Goal: Task Accomplishment & Management: Use online tool/utility

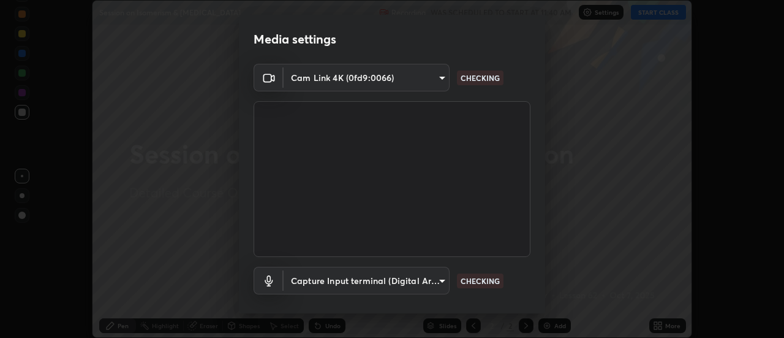
scroll to position [64, 0]
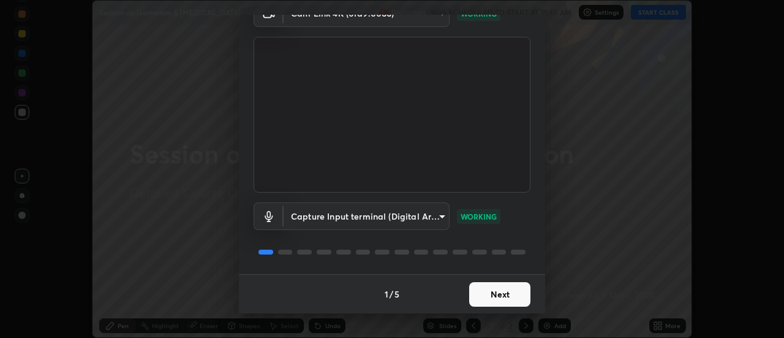
click at [508, 295] on button "Next" at bounding box center [499, 294] width 61 height 25
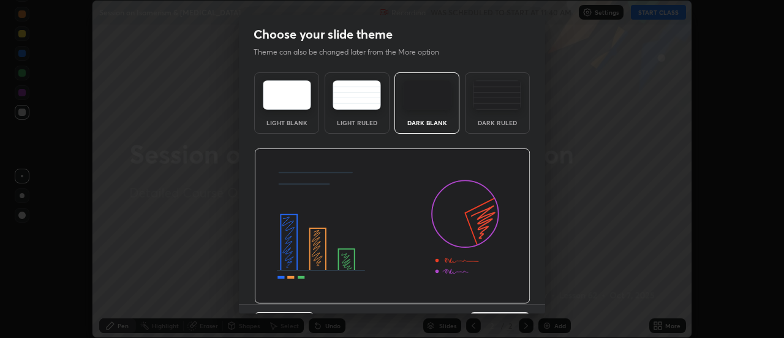
scroll to position [30, 0]
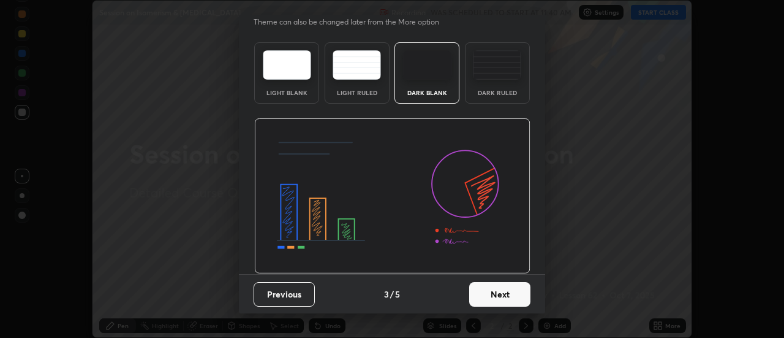
click at [501, 294] on button "Next" at bounding box center [499, 294] width 61 height 25
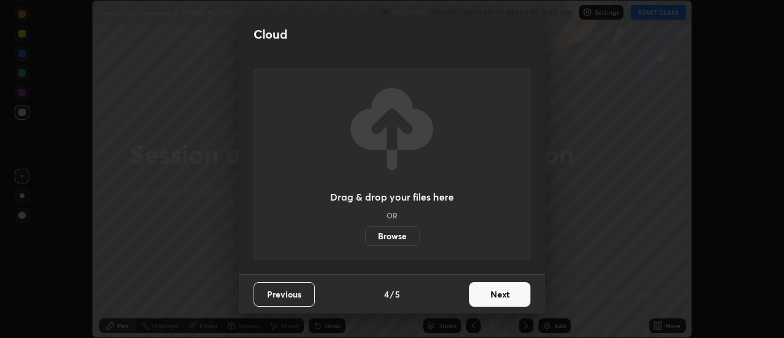
scroll to position [0, 0]
click at [504, 293] on button "Next" at bounding box center [499, 294] width 61 height 25
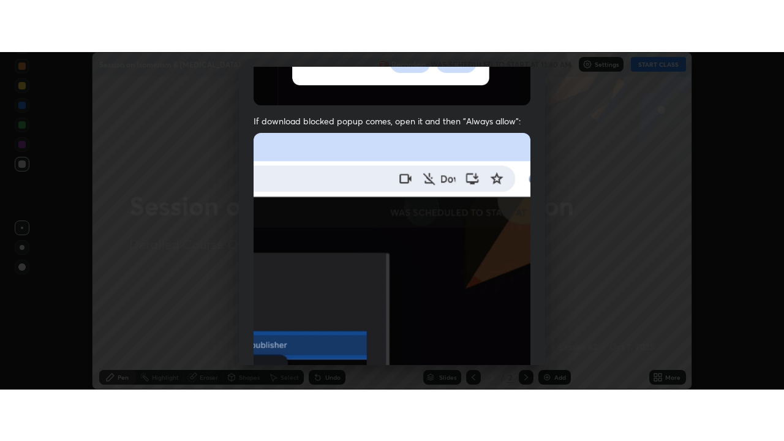
scroll to position [314, 0]
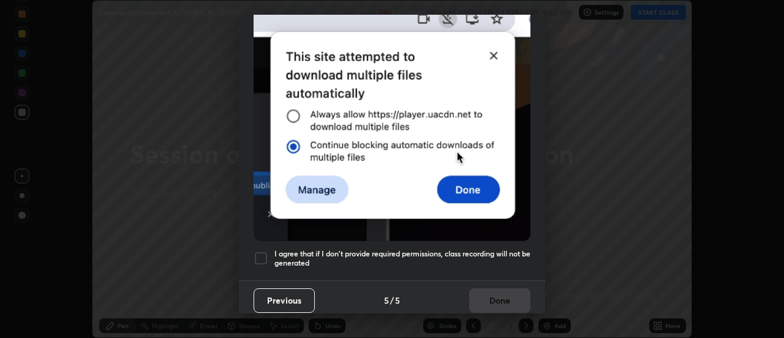
click at [491, 249] on h5 "I agree that if I don't provide required permissions, class recording will not …" at bounding box center [402, 258] width 256 height 19
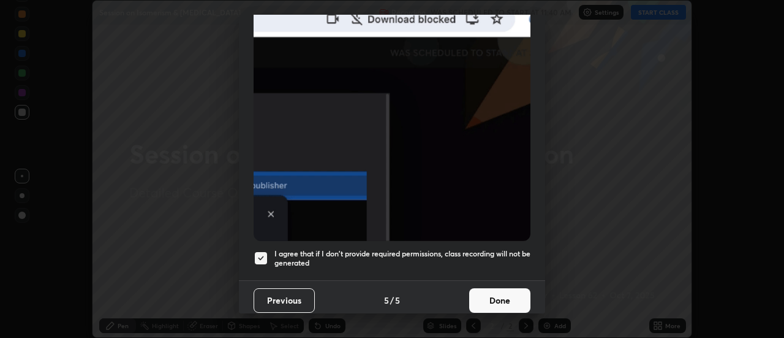
click at [499, 294] on button "Done" at bounding box center [499, 300] width 61 height 25
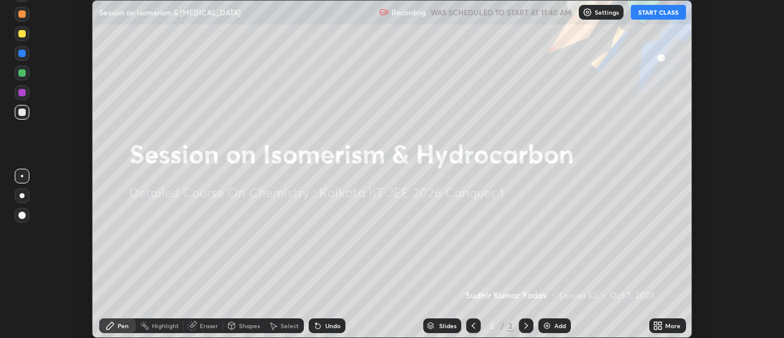
click at [651, 16] on button "START CLASS" at bounding box center [658, 12] width 55 height 15
click at [658, 324] on icon at bounding box center [658, 325] width 10 height 10
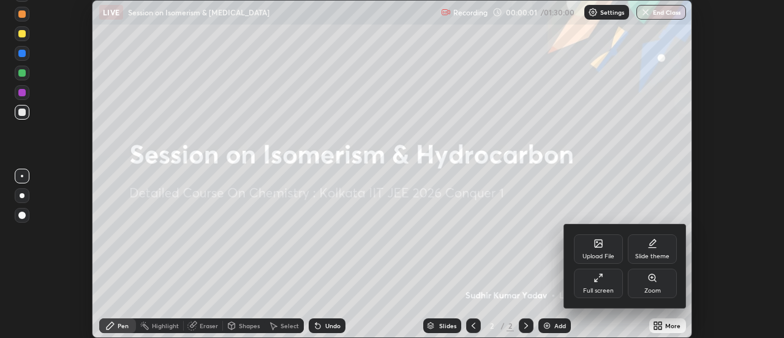
click at [602, 282] on div "Full screen" at bounding box center [598, 282] width 49 height 29
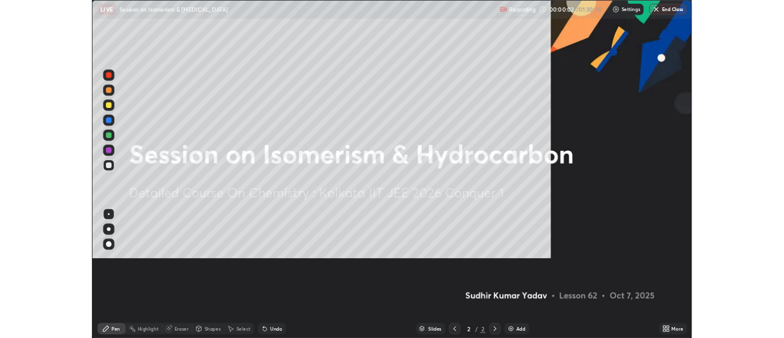
scroll to position [441, 784]
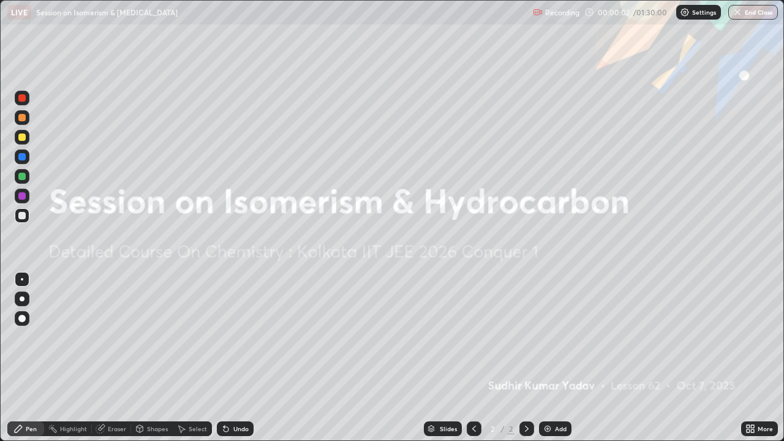
click at [549, 337] on img at bounding box center [548, 429] width 10 height 10
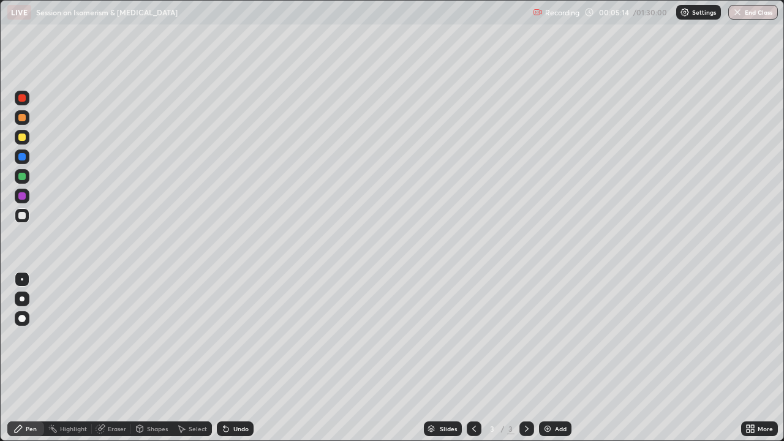
click at [198, 337] on div "Select" at bounding box center [198, 429] width 18 height 6
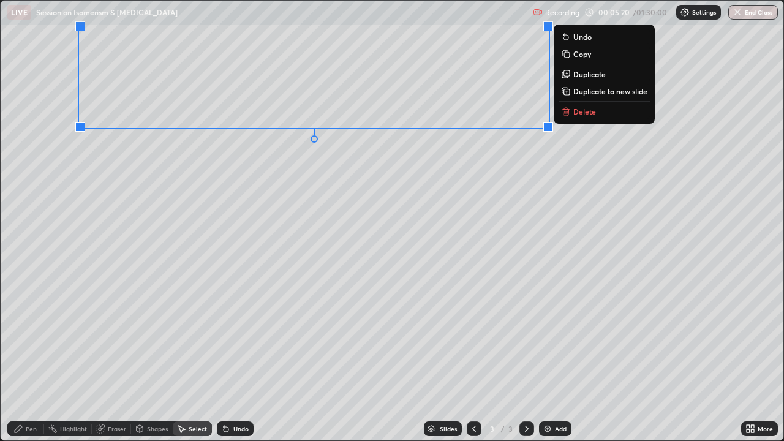
click at [33, 337] on div "Pen" at bounding box center [31, 429] width 11 height 6
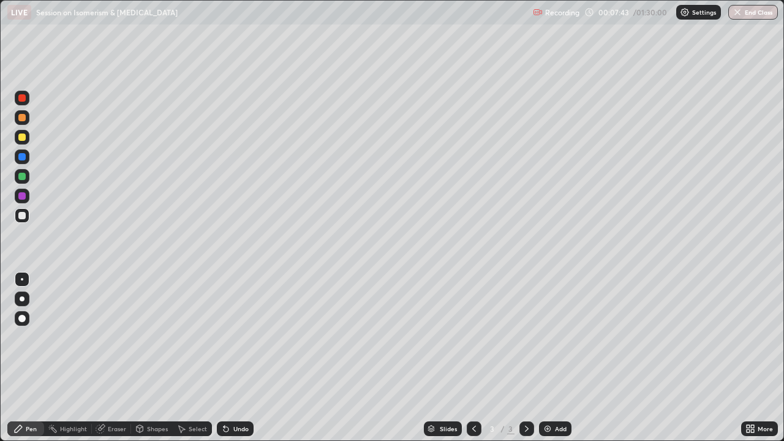
click at [223, 337] on icon at bounding box center [226, 429] width 10 height 10
click at [225, 337] on icon at bounding box center [226, 429] width 5 height 5
click at [474, 337] on icon at bounding box center [474, 429] width 10 height 10
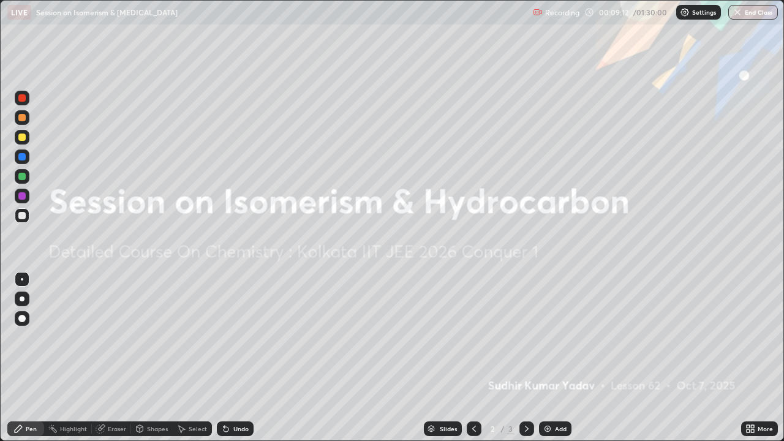
click at [526, 337] on icon at bounding box center [527, 429] width 10 height 10
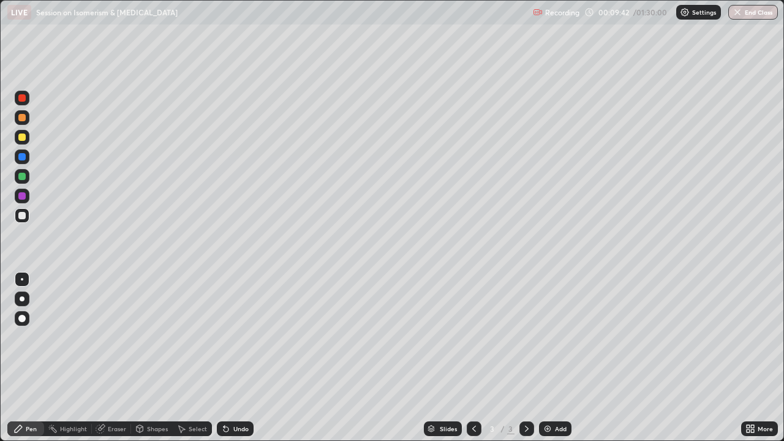
click at [550, 337] on img at bounding box center [548, 429] width 10 height 10
click at [224, 337] on icon at bounding box center [224, 426] width 1 height 1
click at [226, 337] on icon at bounding box center [226, 429] width 5 height 5
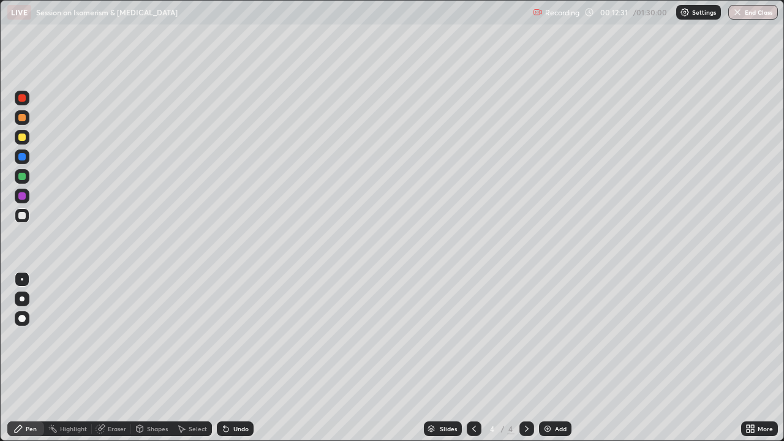
click at [193, 337] on div "Select" at bounding box center [198, 429] width 18 height 6
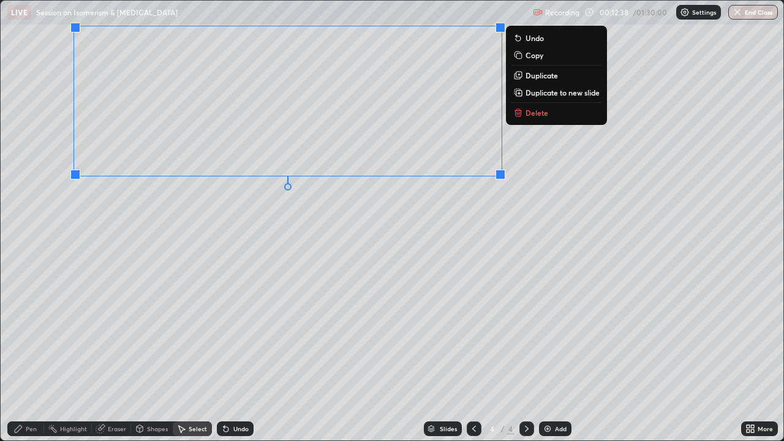
click at [32, 337] on div "Pen" at bounding box center [31, 429] width 11 height 6
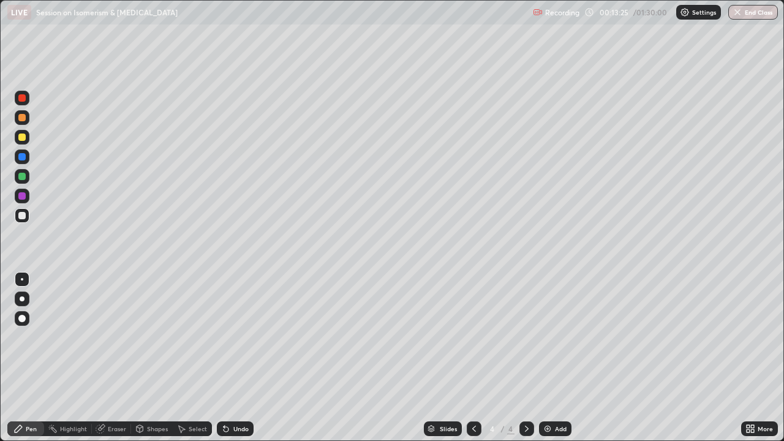
click at [110, 337] on div "Eraser" at bounding box center [117, 429] width 18 height 6
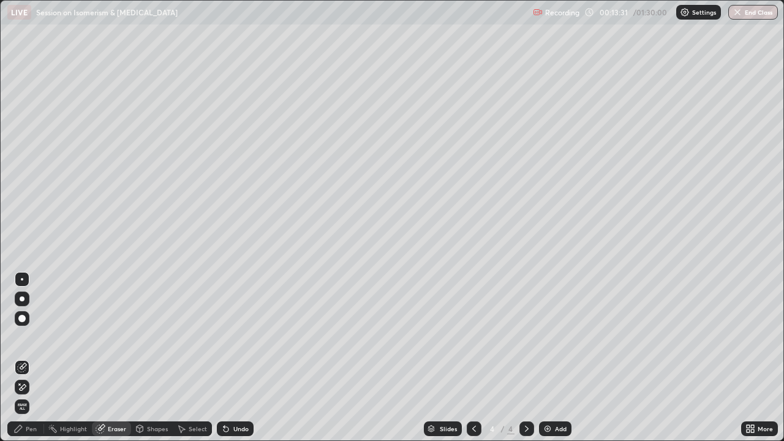
click at [31, 337] on div "Pen" at bounding box center [31, 429] width 11 height 6
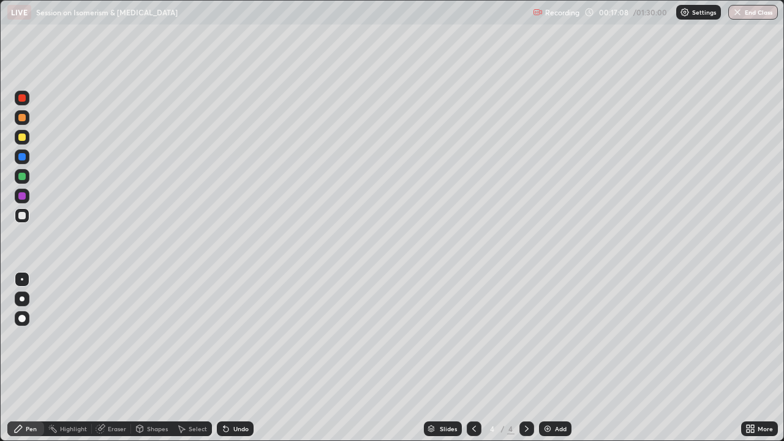
click at [701, 337] on div "Slides 4 / 4 Add" at bounding box center [498, 429] width 488 height 25
click at [705, 337] on div "Slides 4 / 4 Add" at bounding box center [498, 429] width 488 height 25
click at [701, 337] on div "Slides 4 / 4 Add" at bounding box center [498, 429] width 488 height 25
click at [550, 337] on img at bounding box center [548, 429] width 10 height 10
click at [111, 337] on div "Eraser" at bounding box center [117, 429] width 18 height 6
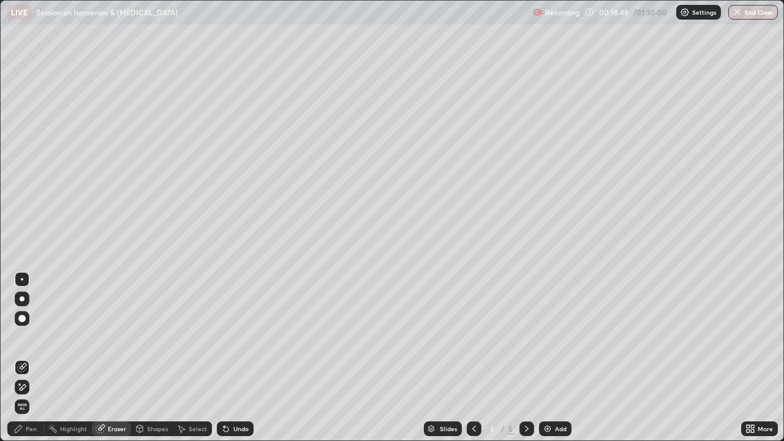
click at [22, 337] on icon at bounding box center [23, 387] width 7 height 6
click at [30, 337] on div "Pen" at bounding box center [25, 428] width 37 height 15
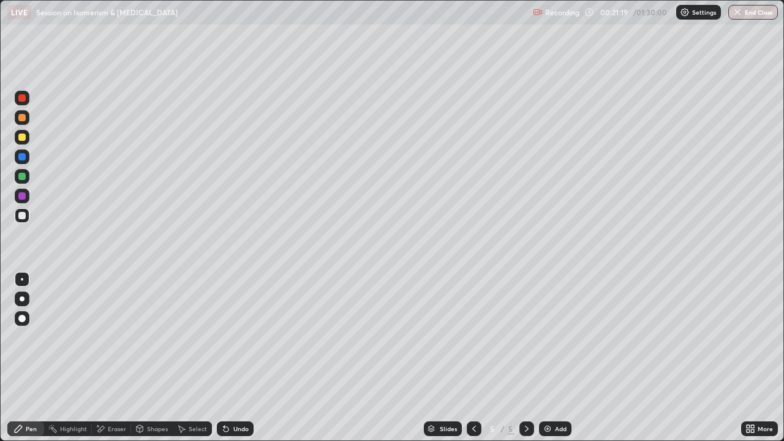
click at [233, 337] on div "Undo" at bounding box center [240, 429] width 15 height 6
click at [235, 337] on div "Undo" at bounding box center [235, 428] width 37 height 15
click at [242, 337] on div "Undo" at bounding box center [235, 428] width 37 height 15
click at [548, 337] on img at bounding box center [548, 429] width 10 height 10
click at [115, 337] on div "Eraser" at bounding box center [117, 429] width 18 height 6
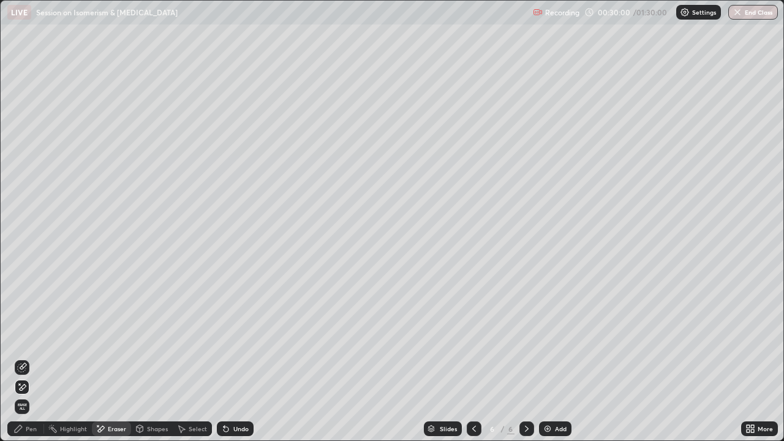
click at [29, 337] on div "Pen" at bounding box center [31, 429] width 11 height 6
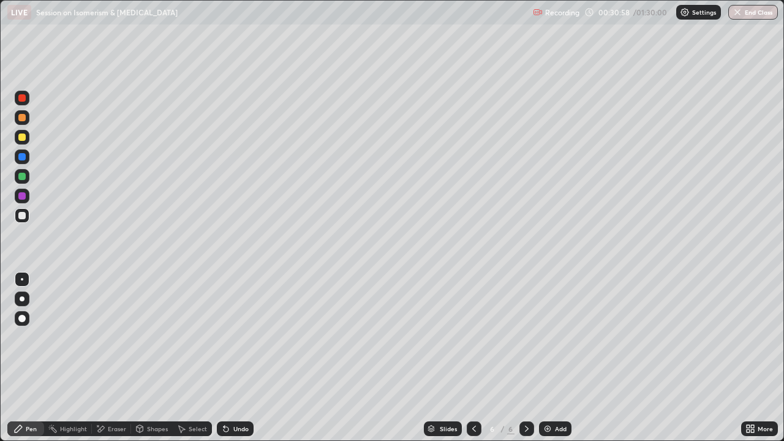
click at [191, 337] on div "Select" at bounding box center [198, 429] width 18 height 6
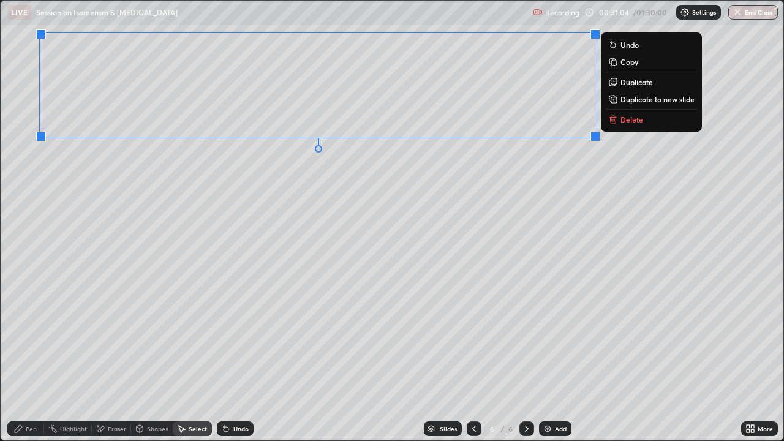
click at [29, 337] on div "Pen" at bounding box center [31, 429] width 11 height 6
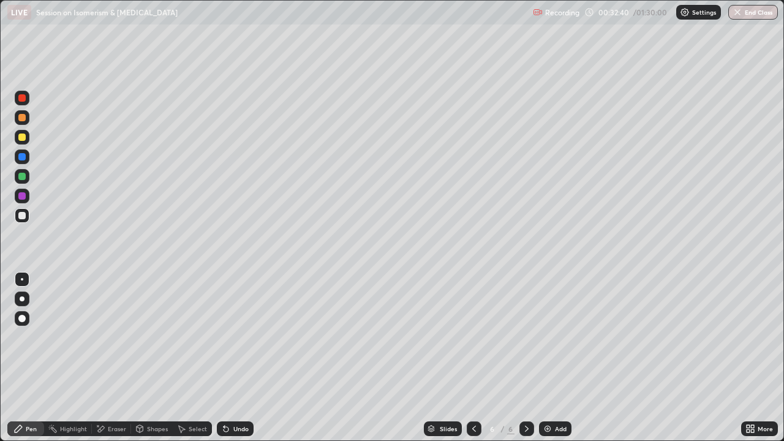
click at [115, 337] on div "Eraser" at bounding box center [117, 429] width 18 height 6
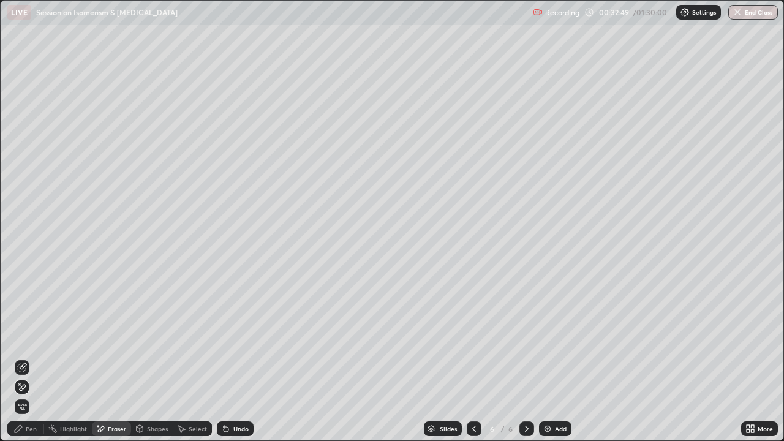
click at [34, 337] on div "Pen" at bounding box center [31, 429] width 11 height 6
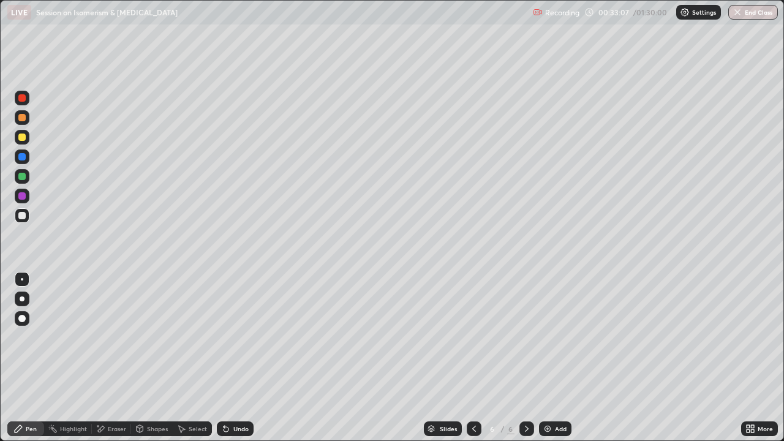
click at [236, 337] on div "Undo" at bounding box center [240, 429] width 15 height 6
click at [230, 337] on div "Undo" at bounding box center [235, 428] width 37 height 15
click at [224, 337] on icon at bounding box center [224, 426] width 1 height 1
click at [224, 337] on icon at bounding box center [226, 429] width 5 height 5
click at [224, 337] on icon at bounding box center [224, 426] width 1 height 1
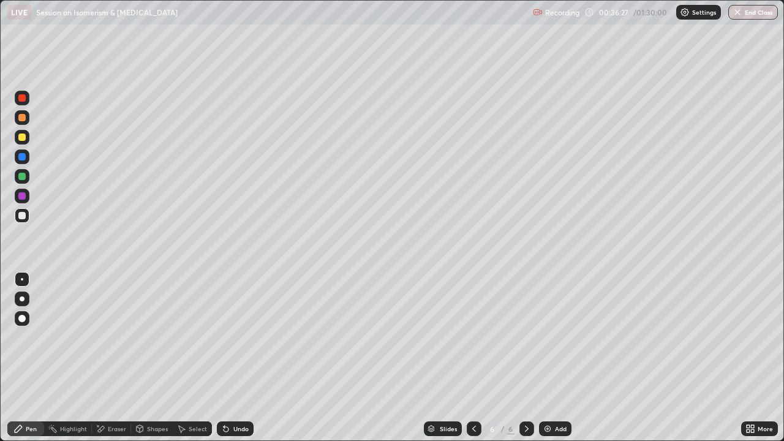
click at [224, 337] on icon at bounding box center [226, 429] width 5 height 5
click at [229, 337] on icon at bounding box center [226, 429] width 10 height 10
click at [233, 337] on div "Undo" at bounding box center [240, 429] width 15 height 6
click at [229, 337] on div "Undo" at bounding box center [235, 428] width 37 height 15
click at [230, 337] on div "Undo" at bounding box center [235, 428] width 37 height 15
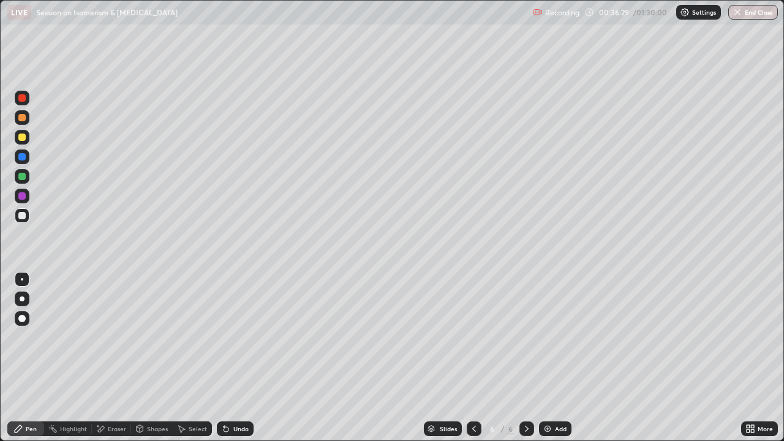
click at [229, 337] on div "Undo" at bounding box center [235, 428] width 37 height 15
click at [233, 337] on div "Undo" at bounding box center [240, 429] width 15 height 6
click at [231, 337] on div "Undo" at bounding box center [235, 428] width 37 height 15
click at [25, 178] on div at bounding box center [21, 176] width 7 height 7
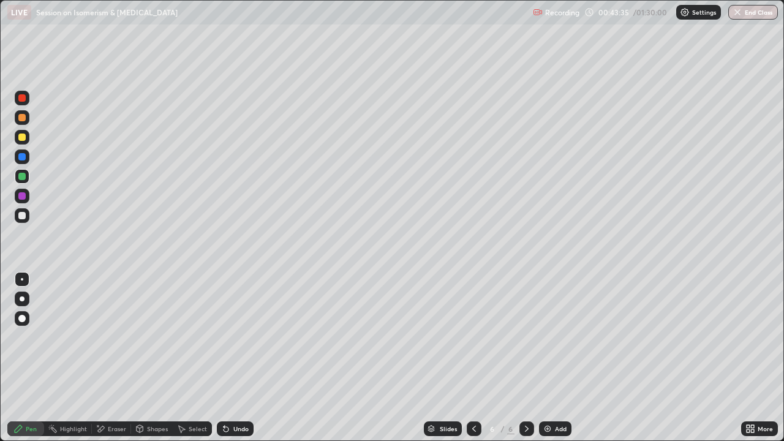
click at [199, 337] on div "Select" at bounding box center [198, 429] width 18 height 6
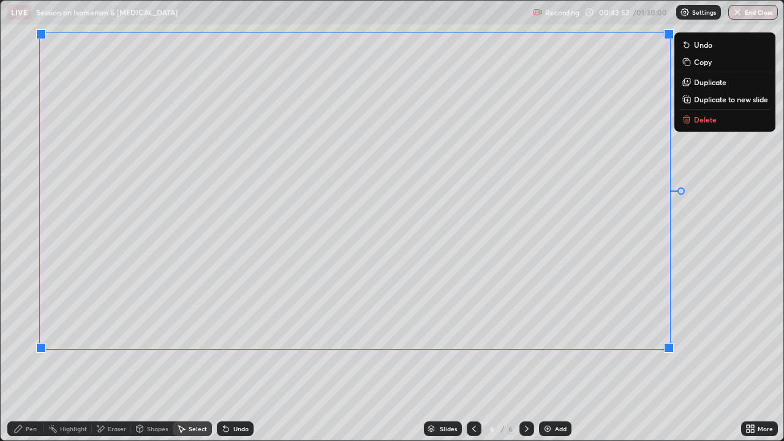
click at [240, 337] on div "Undo" at bounding box center [240, 429] width 15 height 6
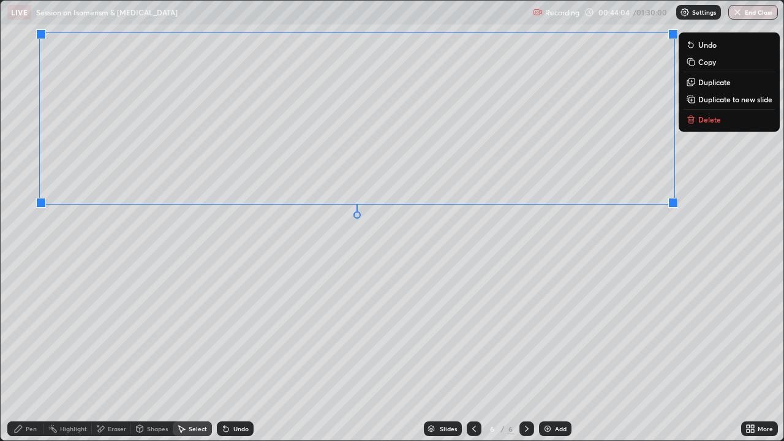
click at [31, 337] on div "Pen" at bounding box center [31, 429] width 11 height 6
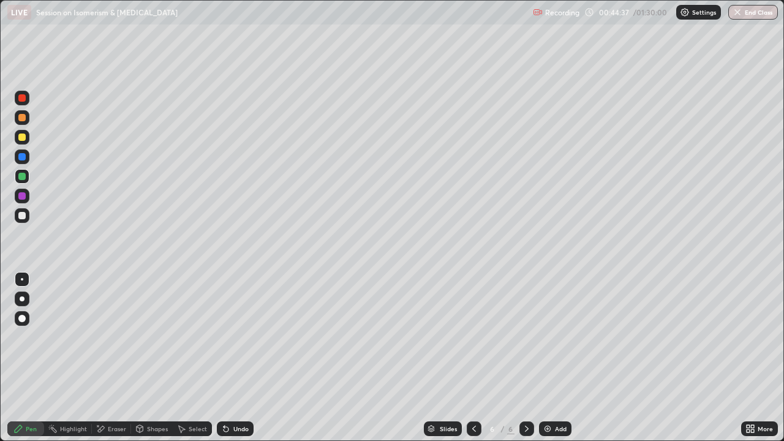
click at [28, 137] on div at bounding box center [22, 137] width 15 height 15
click at [234, 337] on div "Undo" at bounding box center [240, 429] width 15 height 6
click at [235, 337] on div "Undo" at bounding box center [240, 429] width 15 height 6
click at [238, 337] on div "Undo" at bounding box center [240, 429] width 15 height 6
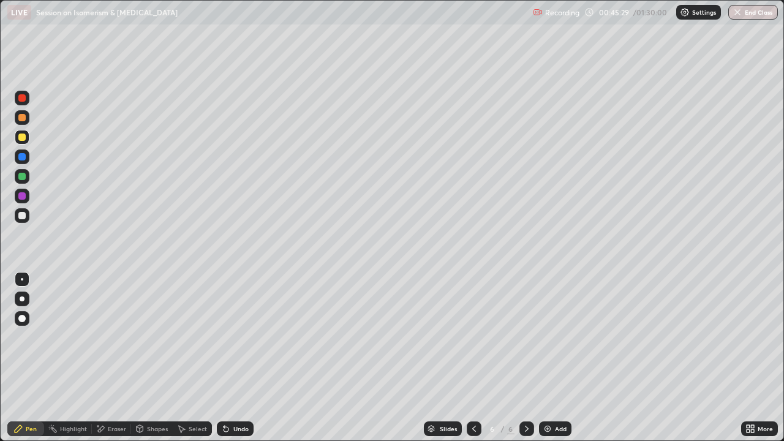
click at [238, 337] on div "Undo" at bounding box center [240, 429] width 15 height 6
click at [243, 337] on div "Undo" at bounding box center [240, 429] width 15 height 6
click at [244, 337] on div "Undo" at bounding box center [240, 429] width 15 height 6
click at [245, 337] on div "Undo" at bounding box center [240, 429] width 15 height 6
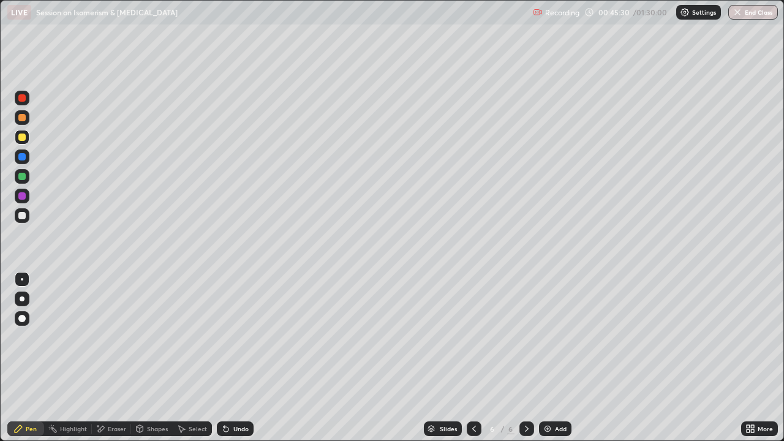
click at [247, 337] on div "Undo" at bounding box center [235, 428] width 37 height 15
click at [246, 337] on div "Undo" at bounding box center [240, 429] width 15 height 6
click at [247, 337] on div "Undo" at bounding box center [240, 429] width 15 height 6
click at [247, 337] on div "Undo" at bounding box center [235, 428] width 37 height 15
click at [248, 337] on div "Undo" at bounding box center [235, 428] width 37 height 15
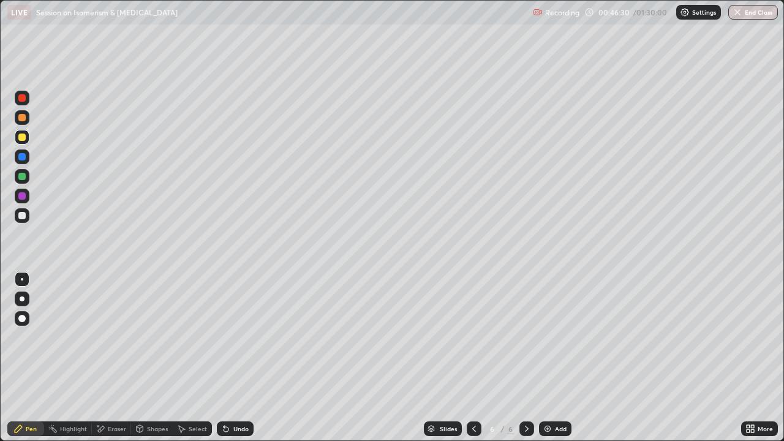
click at [112, 337] on div "Eraser" at bounding box center [117, 429] width 18 height 6
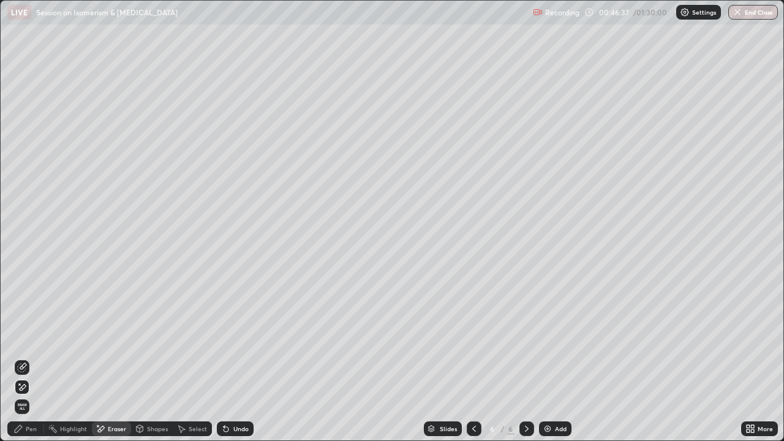
click at [38, 337] on div "Pen" at bounding box center [25, 428] width 37 height 15
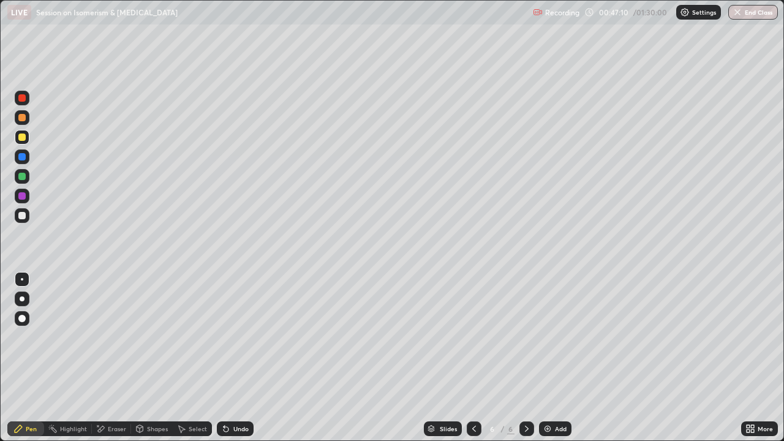
click at [30, 337] on div "Pen" at bounding box center [25, 428] width 37 height 15
click at [230, 337] on div "Undo" at bounding box center [235, 428] width 37 height 15
click at [228, 337] on icon at bounding box center [226, 429] width 10 height 10
click at [224, 337] on icon at bounding box center [224, 426] width 1 height 1
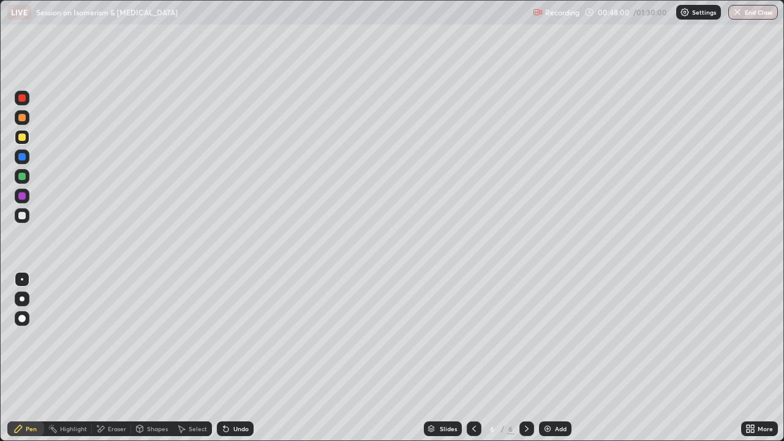
click at [229, 337] on div "Undo" at bounding box center [235, 428] width 37 height 15
click at [231, 337] on div "Undo" at bounding box center [235, 428] width 37 height 15
click at [232, 337] on div "Undo" at bounding box center [235, 428] width 37 height 15
click at [230, 337] on div "Undo" at bounding box center [235, 428] width 37 height 15
click at [0, 337] on div "Setting up your live class" at bounding box center [392, 220] width 784 height 441
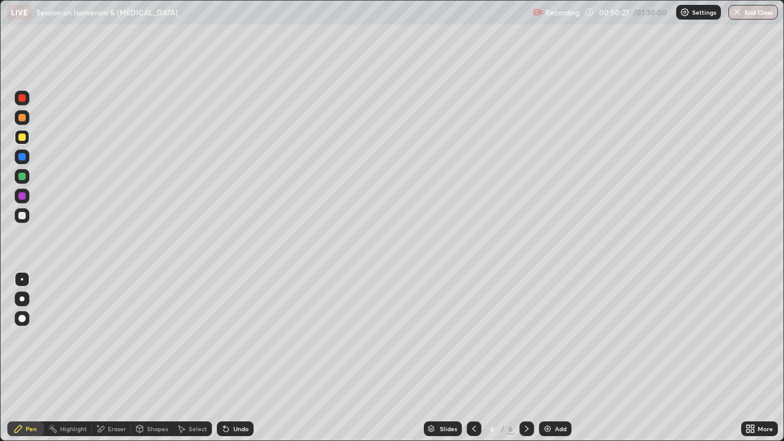
click at [115, 337] on div "Eraser" at bounding box center [117, 429] width 18 height 6
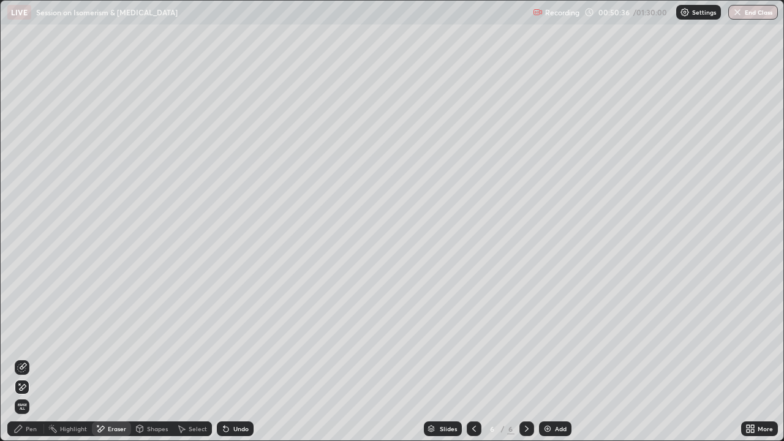
click at [233, 337] on div "Undo" at bounding box center [240, 429] width 15 height 6
click at [231, 337] on div "Undo" at bounding box center [235, 428] width 37 height 15
click at [230, 337] on div "Undo" at bounding box center [235, 428] width 37 height 15
click at [233, 337] on div "Undo" at bounding box center [240, 429] width 15 height 6
click at [235, 337] on div "Undo" at bounding box center [240, 429] width 15 height 6
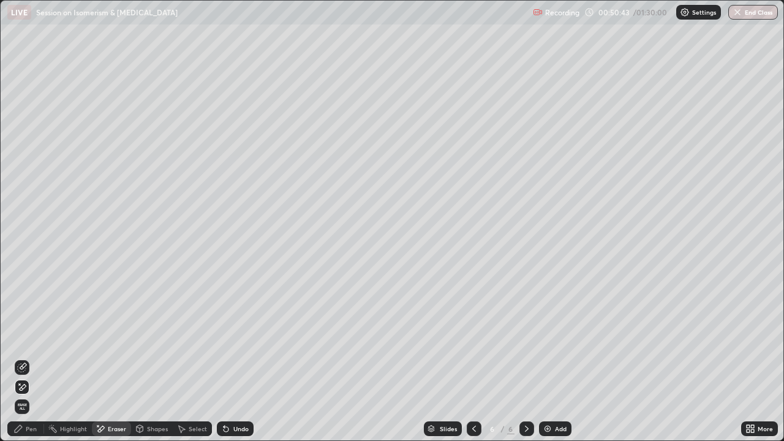
click at [35, 337] on div "Pen" at bounding box center [31, 429] width 11 height 6
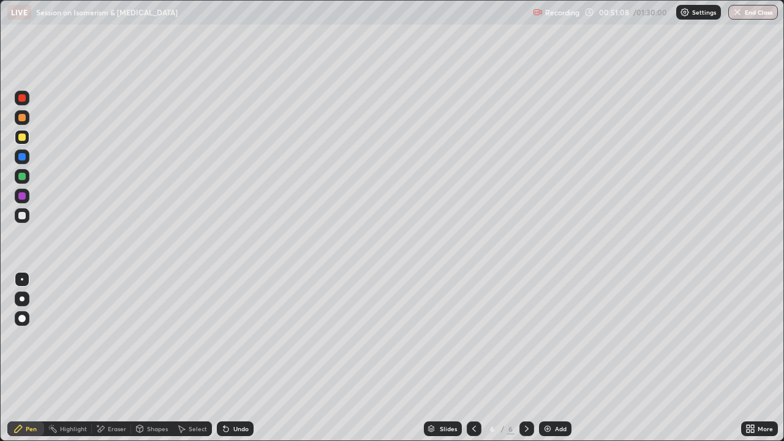
click at [228, 337] on icon at bounding box center [226, 429] width 10 height 10
click at [229, 337] on icon at bounding box center [226, 429] width 10 height 10
click at [230, 337] on div "Undo" at bounding box center [235, 428] width 37 height 15
click at [229, 337] on icon at bounding box center [226, 429] width 10 height 10
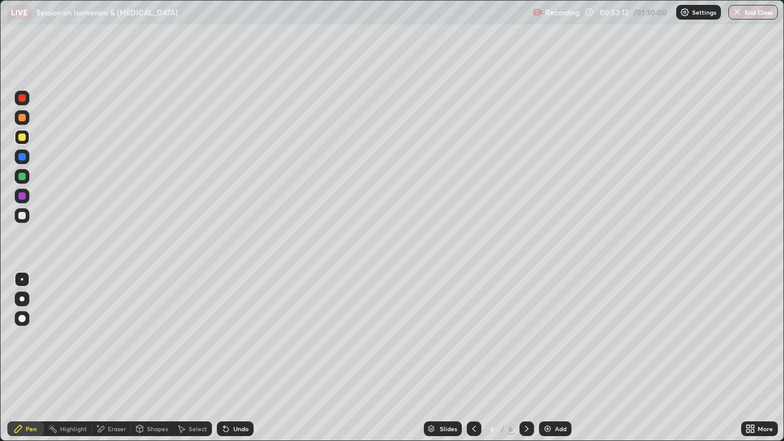
click at [229, 337] on div "Undo" at bounding box center [235, 428] width 37 height 15
click at [230, 337] on div "Undo" at bounding box center [235, 428] width 37 height 15
click at [231, 337] on div "Undo" at bounding box center [235, 428] width 37 height 15
click at [233, 337] on div "Undo" at bounding box center [240, 429] width 15 height 6
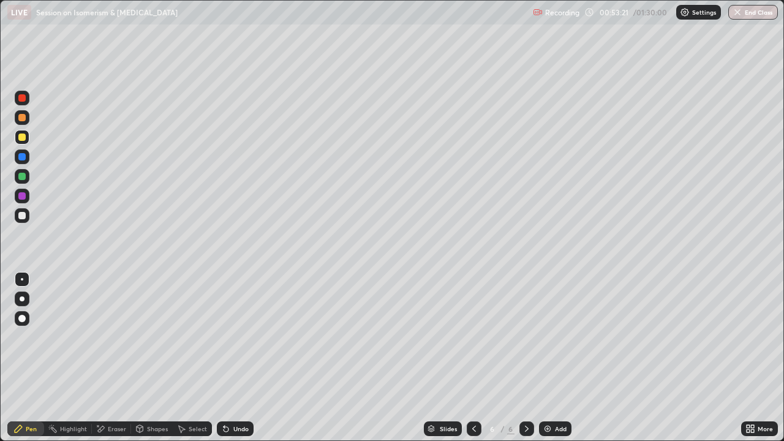
click at [115, 337] on div "Eraser" at bounding box center [117, 429] width 18 height 6
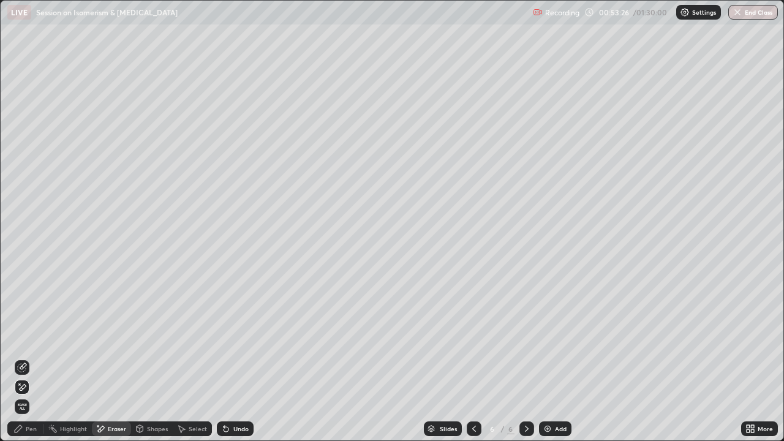
click at [29, 337] on div "Pen" at bounding box center [31, 429] width 11 height 6
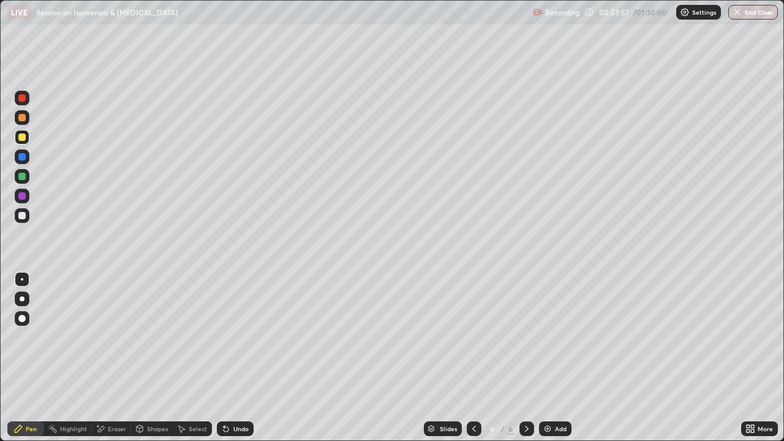
click at [546, 337] on img at bounding box center [548, 429] width 10 height 10
click at [194, 337] on div "Select" at bounding box center [198, 429] width 18 height 6
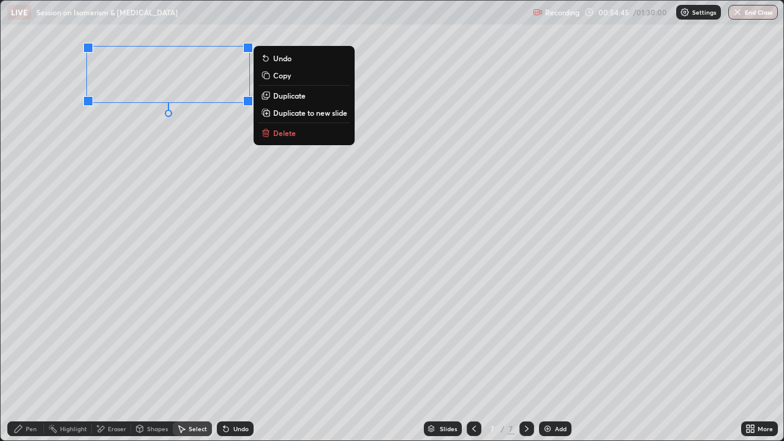
click at [34, 337] on div "Pen" at bounding box center [31, 429] width 11 height 6
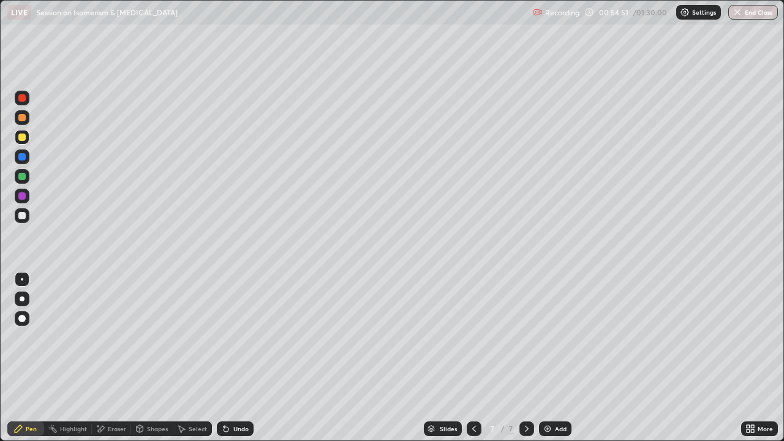
click at [228, 337] on icon at bounding box center [226, 429] width 10 height 10
click at [231, 337] on div "Undo" at bounding box center [235, 428] width 37 height 15
click at [22, 174] on div at bounding box center [21, 176] width 7 height 7
click at [230, 337] on div "Undo" at bounding box center [235, 428] width 37 height 15
click at [224, 337] on icon at bounding box center [224, 426] width 1 height 1
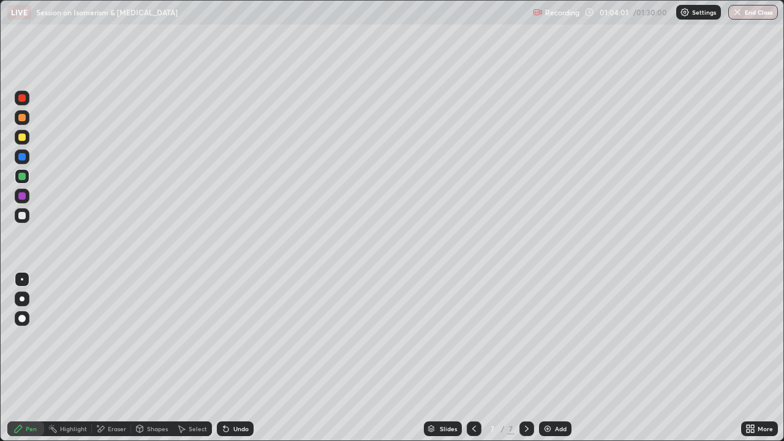
click at [229, 337] on icon at bounding box center [226, 429] width 10 height 10
click at [233, 337] on div "Undo" at bounding box center [240, 429] width 15 height 6
click at [229, 337] on icon at bounding box center [226, 429] width 10 height 10
click at [225, 337] on icon at bounding box center [226, 429] width 5 height 5
click at [224, 337] on icon at bounding box center [226, 429] width 5 height 5
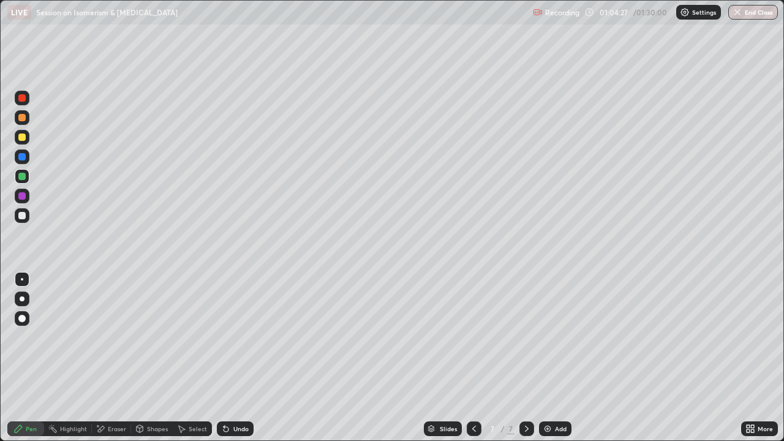
click at [224, 337] on icon at bounding box center [226, 429] width 5 height 5
click at [224, 337] on icon at bounding box center [226, 429] width 10 height 10
click at [224, 337] on icon at bounding box center [226, 429] width 5 height 5
click at [225, 337] on icon at bounding box center [226, 429] width 5 height 5
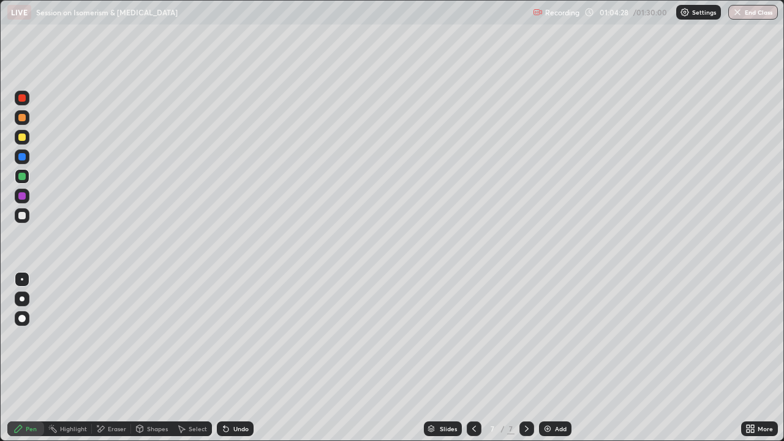
click at [226, 337] on icon at bounding box center [226, 429] width 5 height 5
click at [227, 337] on icon at bounding box center [226, 429] width 5 height 5
click at [224, 337] on icon at bounding box center [226, 429] width 5 height 5
click at [226, 337] on icon at bounding box center [226, 429] width 5 height 5
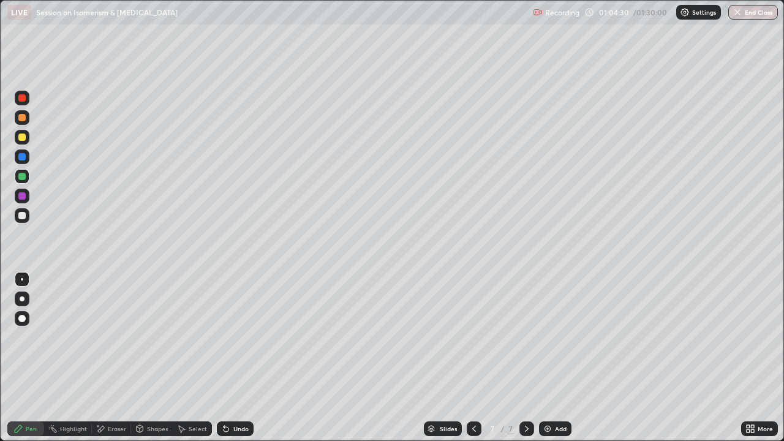
click at [227, 337] on icon at bounding box center [226, 429] width 10 height 10
click at [225, 337] on icon at bounding box center [226, 429] width 5 height 5
click at [229, 337] on icon at bounding box center [226, 429] width 10 height 10
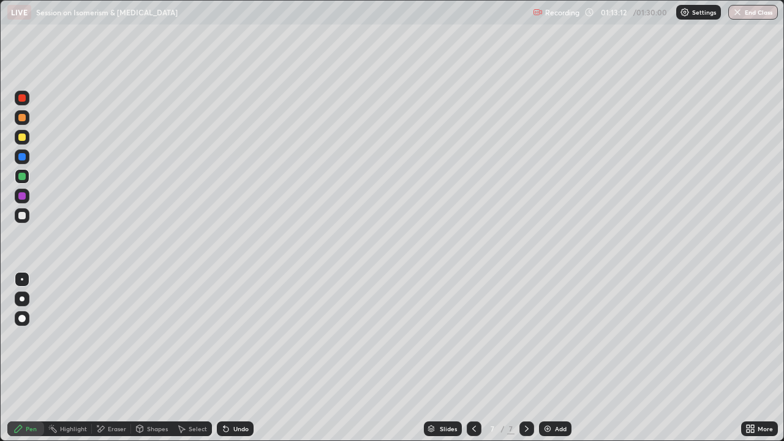
click at [543, 337] on img at bounding box center [548, 429] width 10 height 10
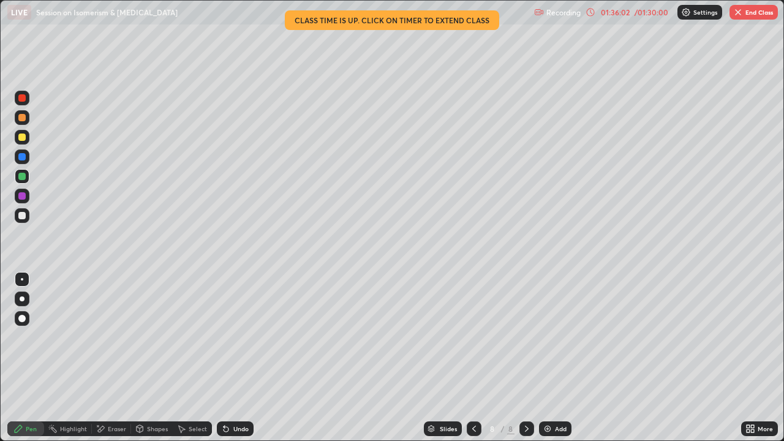
click at [591, 12] on icon at bounding box center [591, 12] width 10 height 10
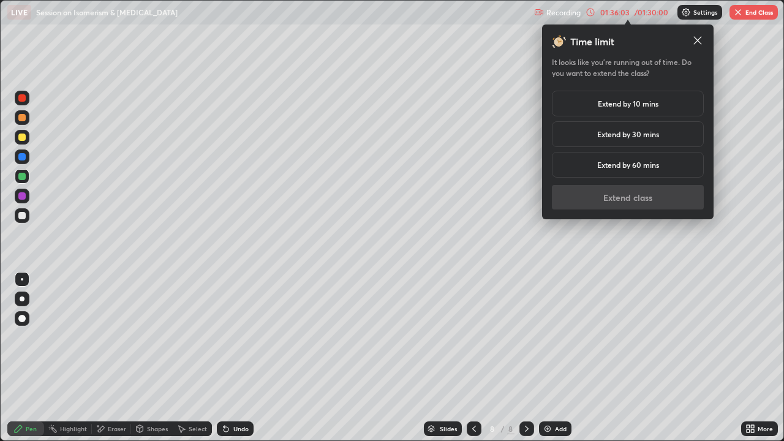
click at [649, 102] on h5 "Extend by 10 mins" at bounding box center [628, 103] width 61 height 11
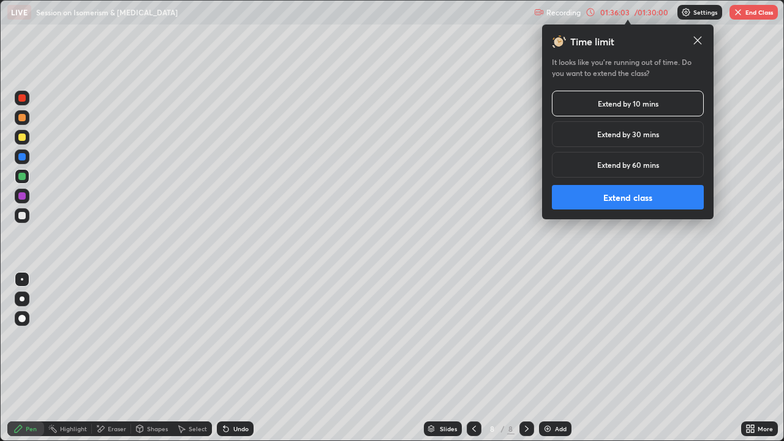
click at [637, 195] on button "Extend class" at bounding box center [628, 197] width 152 height 25
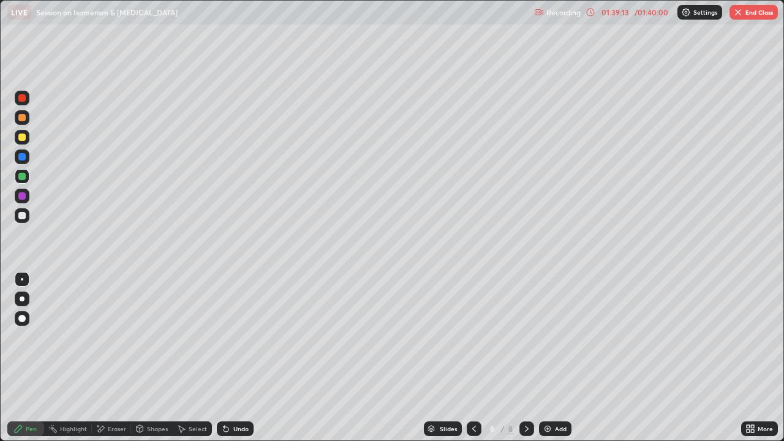
click at [739, 17] on img "button" at bounding box center [738, 12] width 10 height 10
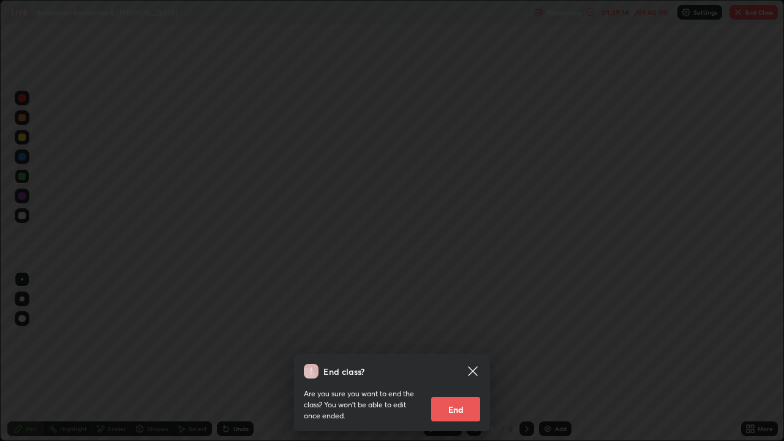
click at [459, 337] on button "End" at bounding box center [455, 409] width 49 height 25
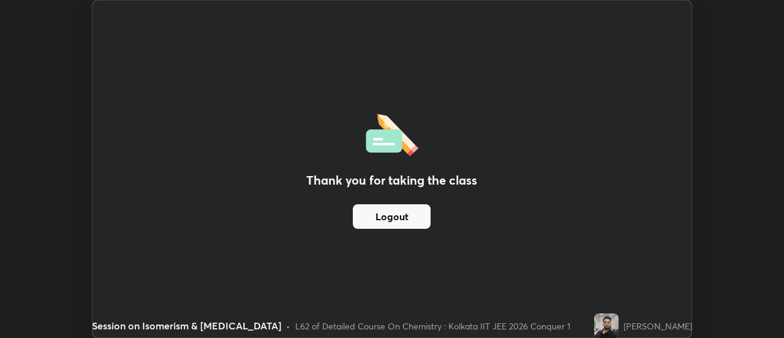
scroll to position [60924, 60477]
